Goal: Information Seeking & Learning: Learn about a topic

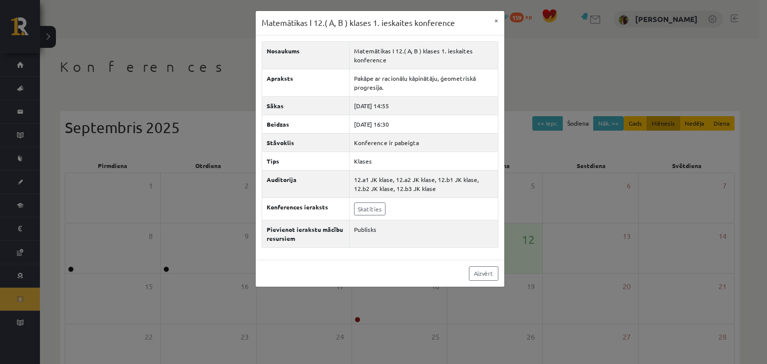
click at [122, 85] on div "Matemātikas I 12.( A, B ) klases 1. ieskaites konference × Nosaukums Matemātika…" at bounding box center [383, 182] width 767 height 364
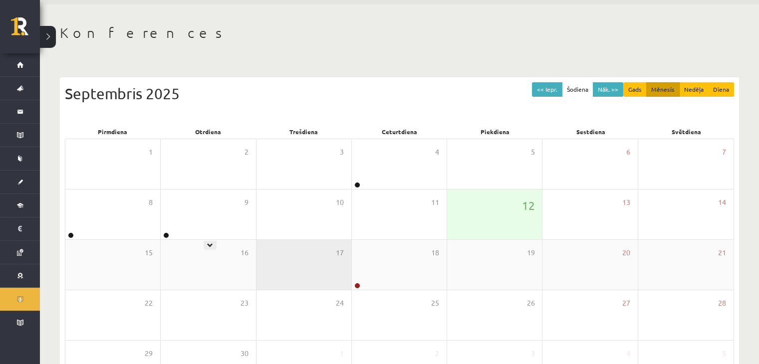
scroll to position [50, 0]
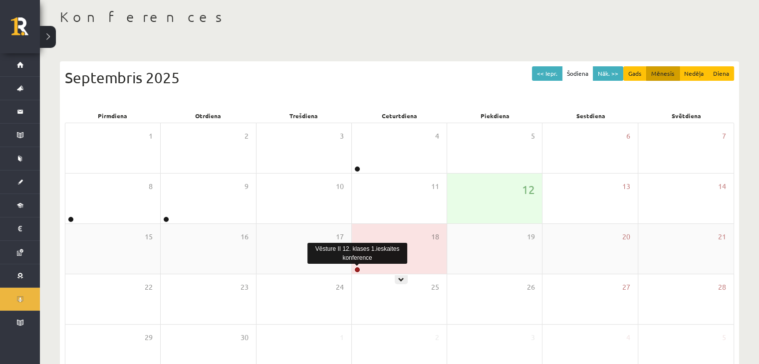
click at [357, 269] on link at bounding box center [358, 270] width 6 height 6
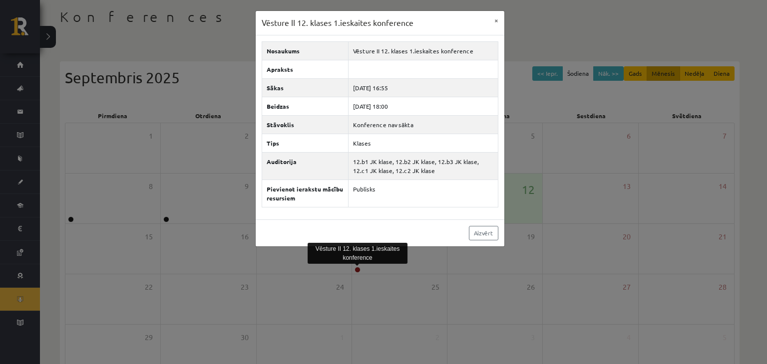
click at [165, 236] on div "Vēsture II 12. klases 1.ieskaites konference × Nosaukums Vēsture II 12. klases …" at bounding box center [383, 182] width 767 height 364
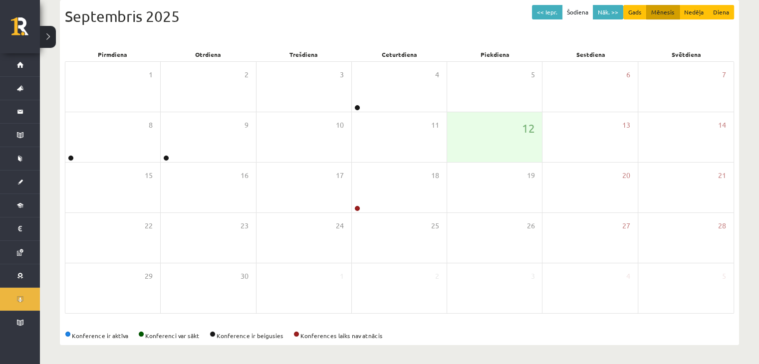
scroll to position [112, 0]
click at [600, 12] on button "Nāk. >>" at bounding box center [608, 11] width 30 height 14
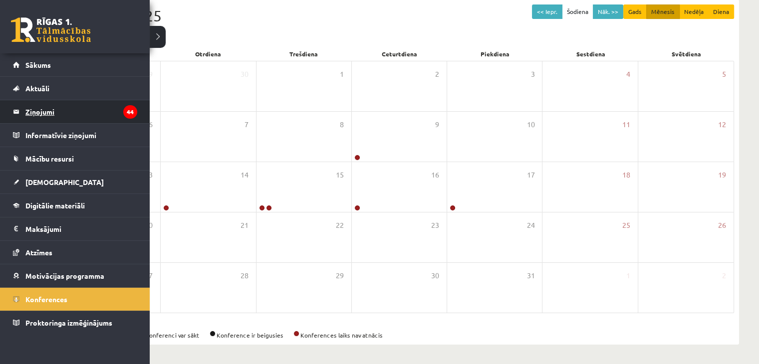
click at [45, 116] on legend "Ziņojumi 44" at bounding box center [81, 111] width 112 height 23
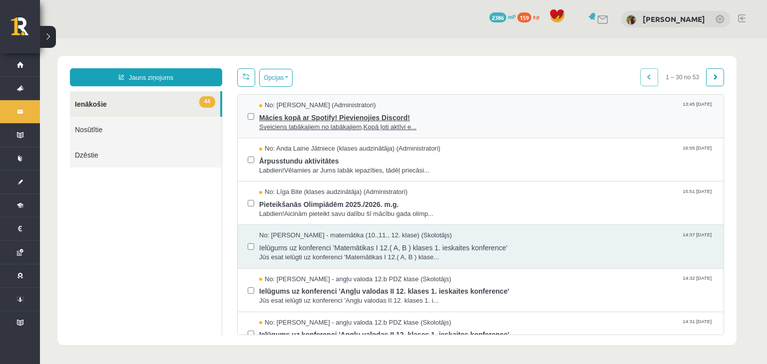
click at [268, 122] on div "Mācies kopā ar Spotify! Pievienojies Discord! Sveiciens labākajiem no labākajie…" at bounding box center [486, 121] width 454 height 22
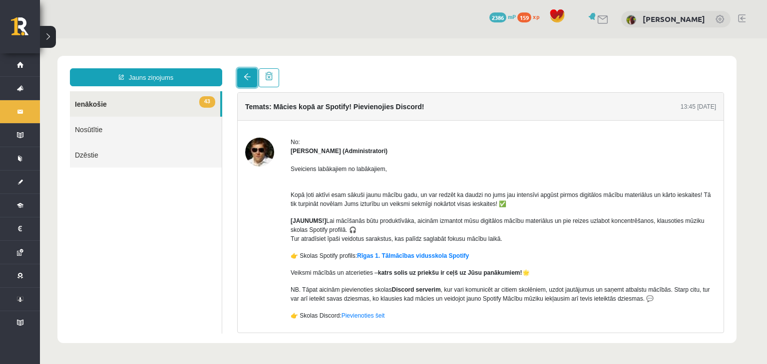
click at [247, 82] on link at bounding box center [247, 77] width 20 height 19
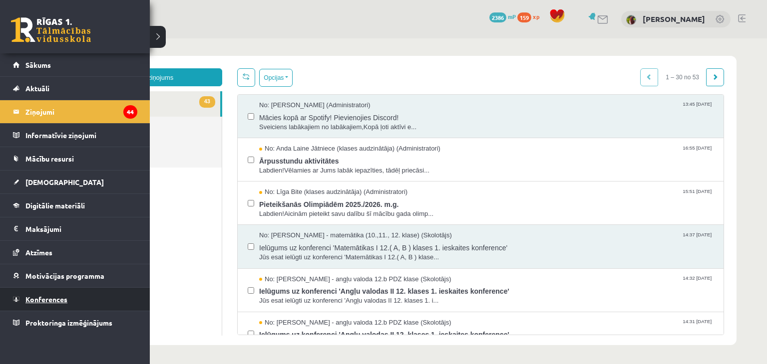
click at [34, 301] on span "Konferences" at bounding box center [46, 299] width 42 height 9
